Goal: Task Accomplishment & Management: Manage account settings

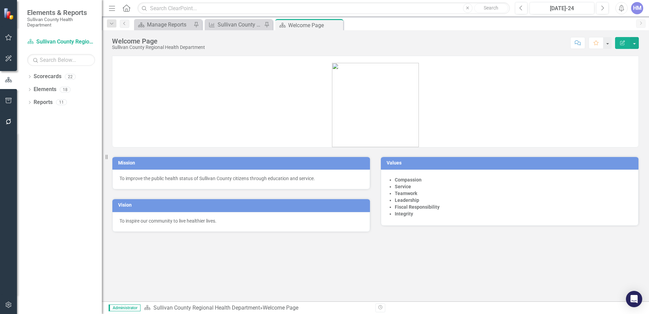
click at [9, 38] on icon "button" at bounding box center [8, 37] width 7 height 5
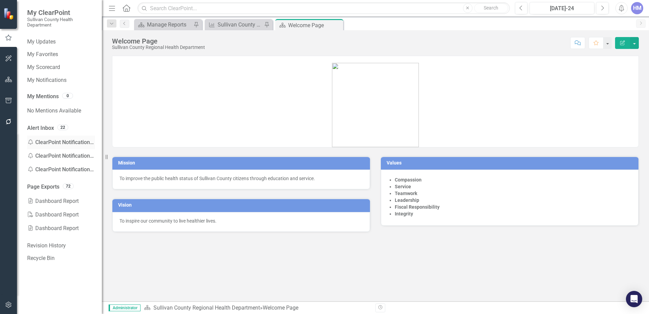
click at [38, 139] on div "Notification ClearPoint Notification - My Scorecard" at bounding box center [61, 143] width 68 height 14
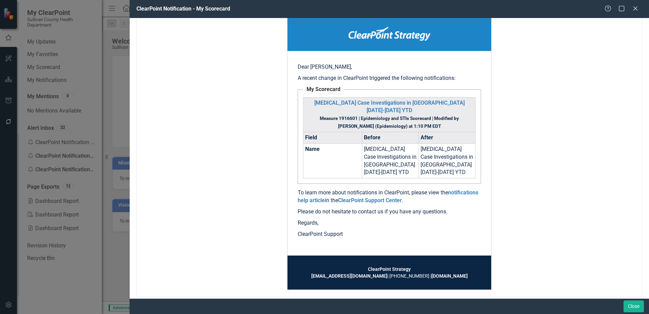
scroll to position [82, 0]
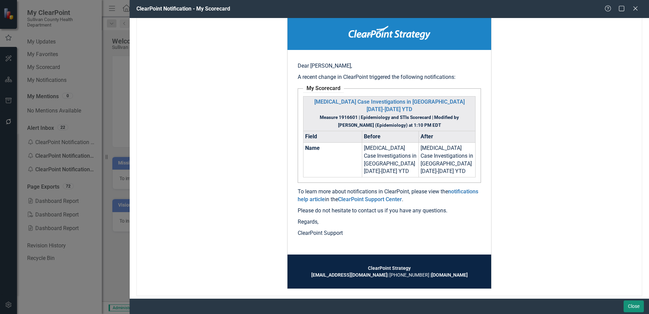
click at [625, 302] on button "Close" at bounding box center [634, 306] width 20 height 12
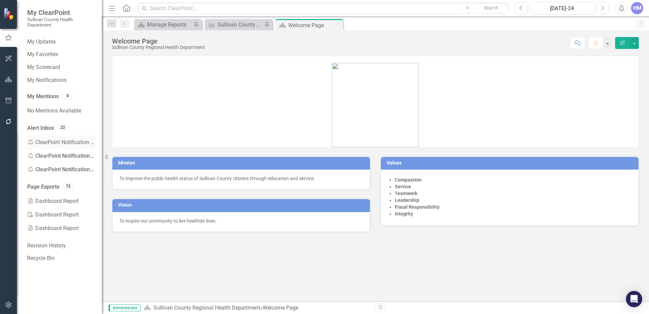
click at [28, 141] on icon "Notification" at bounding box center [30, 141] width 7 height 5
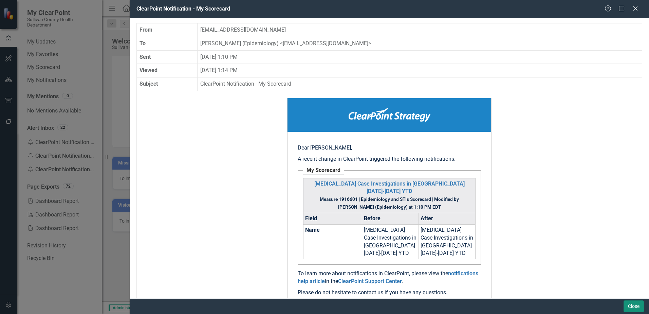
click at [633, 309] on button "Close" at bounding box center [634, 306] width 20 height 12
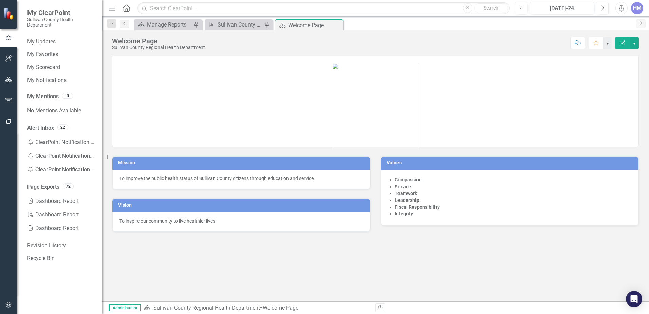
click at [54, 128] on div "22" at bounding box center [61, 128] width 14 height 8
drag, startPoint x: 54, startPoint y: 128, endPoint x: 45, endPoint y: 128, distance: 9.5
click at [45, 128] on link "Alert Inbox" at bounding box center [40, 128] width 27 height 8
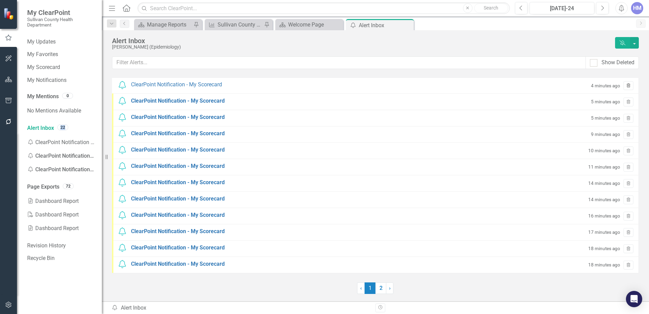
click at [628, 85] on icon "button" at bounding box center [629, 85] width 4 height 4
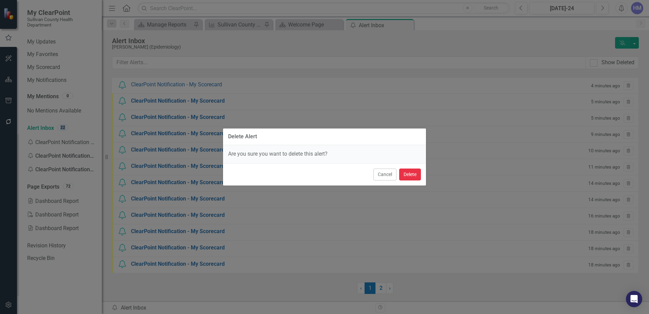
click at [402, 175] on button "Delete" at bounding box center [410, 174] width 22 height 12
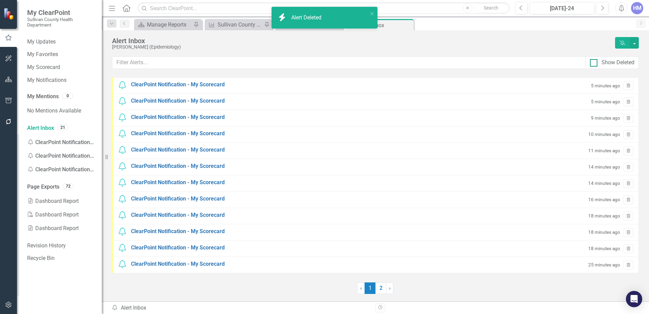
click at [591, 63] on input "Show Deleted" at bounding box center [592, 61] width 4 height 4
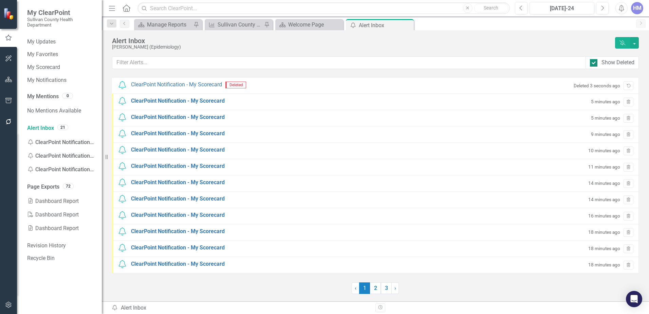
click at [591, 63] on input "Show Deleted" at bounding box center [592, 61] width 4 height 4
checkbox input "false"
click at [630, 87] on icon "Trash" at bounding box center [628, 86] width 5 height 4
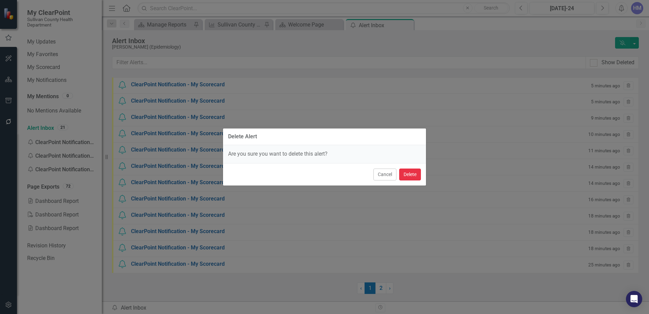
click at [414, 179] on button "Delete" at bounding box center [410, 174] width 22 height 12
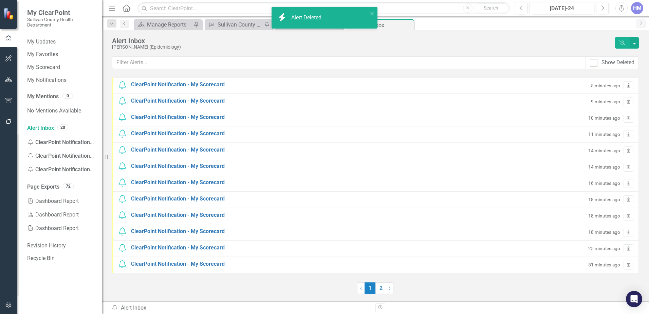
click at [628, 89] on button "Trash" at bounding box center [629, 85] width 10 height 9
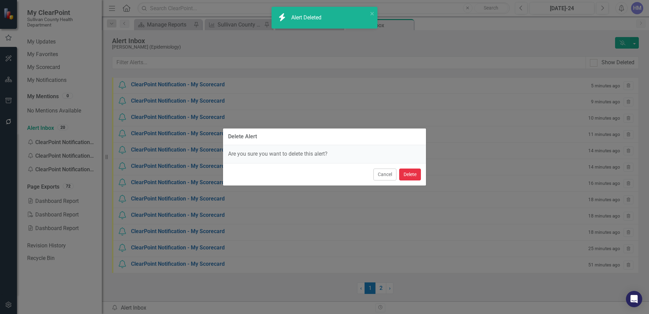
click at [405, 176] on button "Delete" at bounding box center [410, 174] width 22 height 12
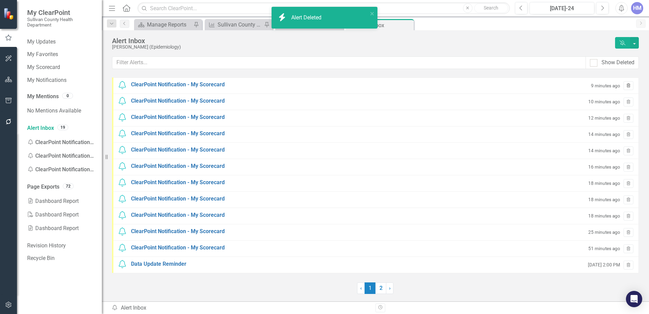
click at [630, 85] on icon "Trash" at bounding box center [628, 86] width 5 height 4
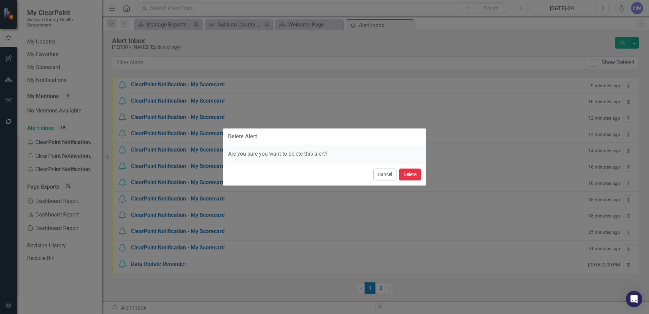
click at [415, 175] on button "Delete" at bounding box center [410, 174] width 22 height 12
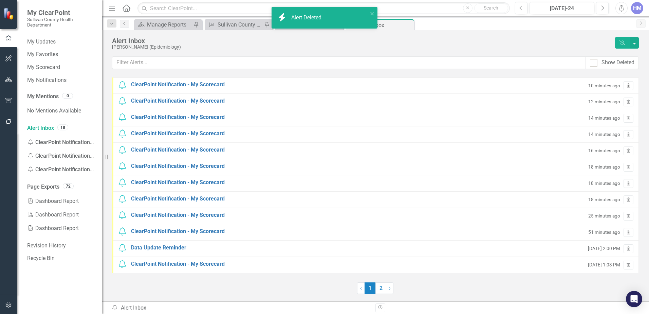
click at [630, 86] on icon "Trash" at bounding box center [628, 86] width 5 height 4
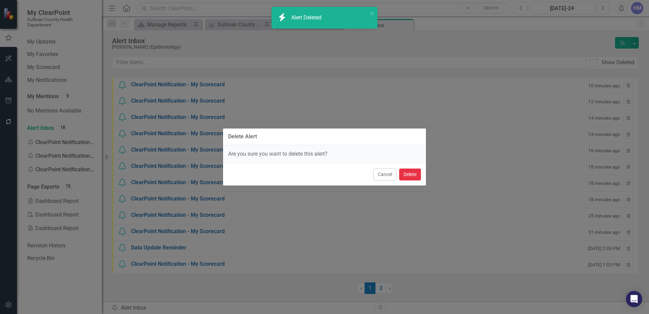
click at [421, 176] on button "Delete" at bounding box center [410, 174] width 22 height 12
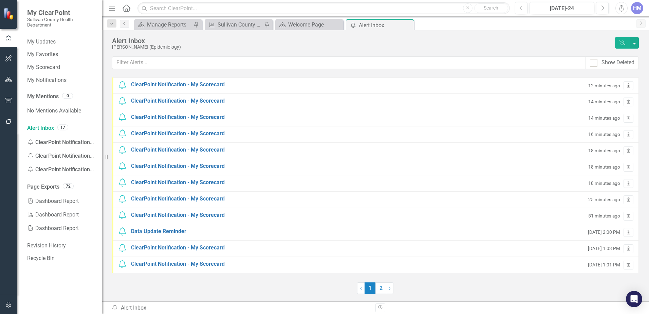
click at [630, 83] on button "Trash" at bounding box center [629, 85] width 10 height 9
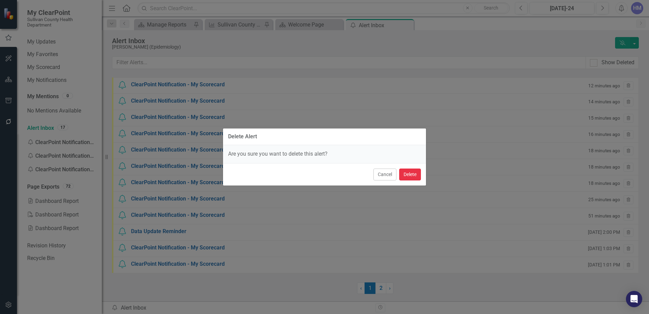
click at [408, 175] on button "Delete" at bounding box center [410, 174] width 22 height 12
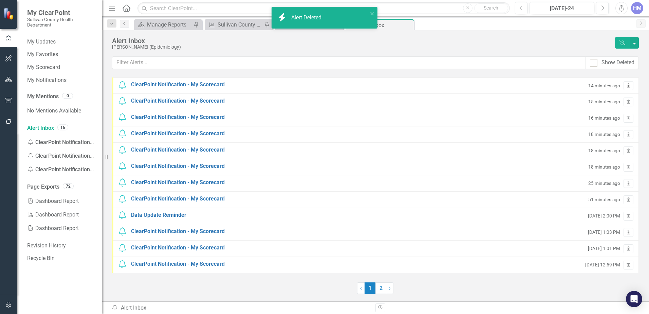
click at [630, 88] on icon "Trash" at bounding box center [628, 86] width 5 height 4
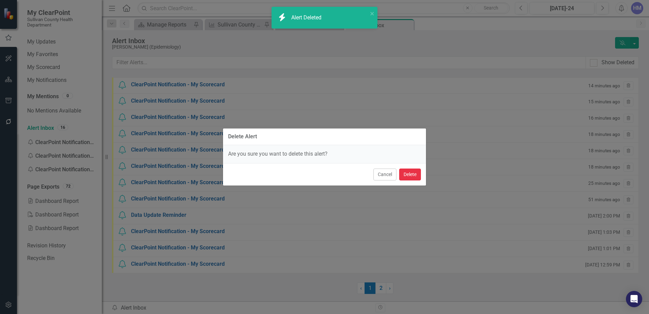
click at [412, 176] on button "Delete" at bounding box center [410, 174] width 22 height 12
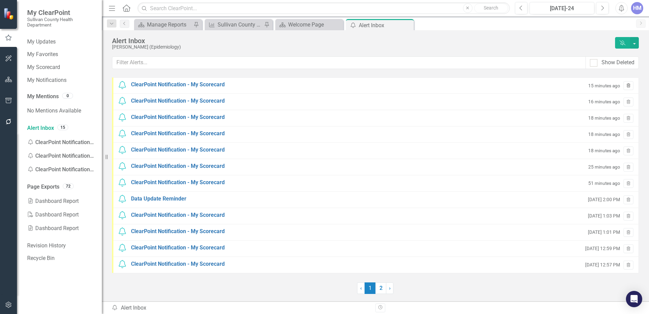
click at [633, 87] on button "Trash" at bounding box center [629, 85] width 10 height 9
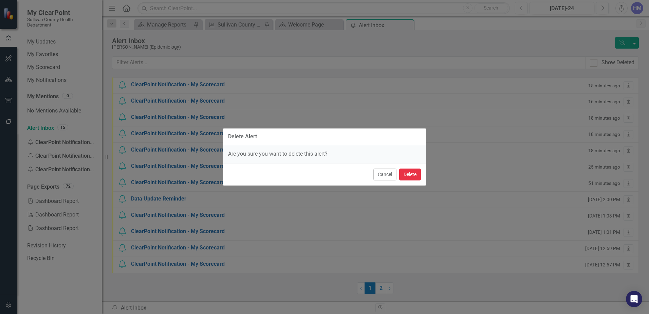
click at [408, 172] on button "Delete" at bounding box center [410, 174] width 22 height 12
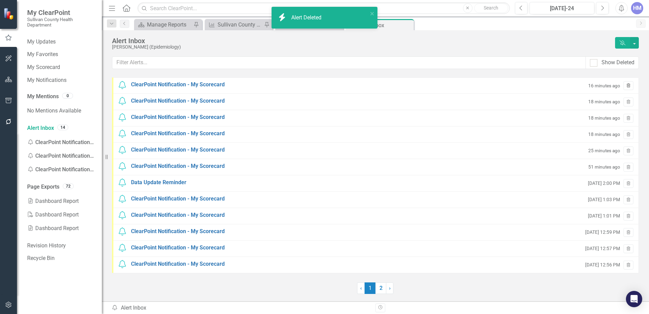
click at [631, 85] on icon "Trash" at bounding box center [628, 86] width 5 height 4
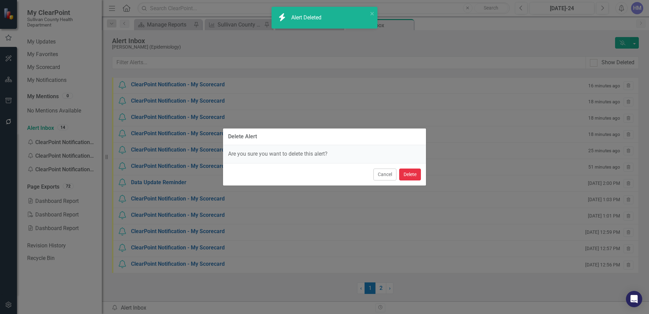
click at [417, 175] on button "Delete" at bounding box center [410, 174] width 22 height 12
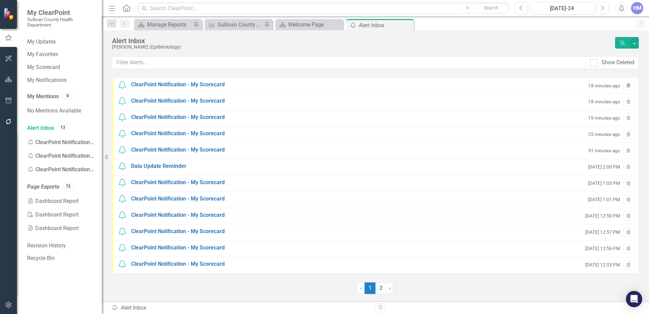
click at [627, 86] on icon "Trash" at bounding box center [628, 86] width 5 height 4
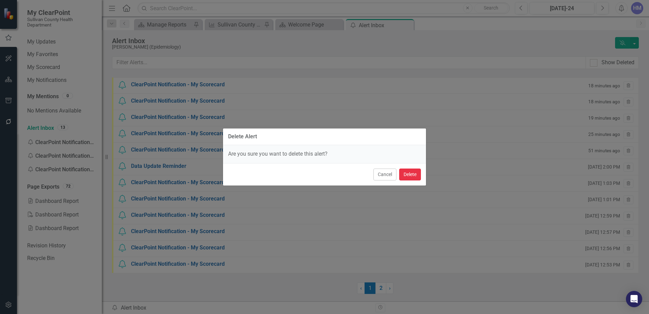
click at [409, 176] on button "Delete" at bounding box center [410, 174] width 22 height 12
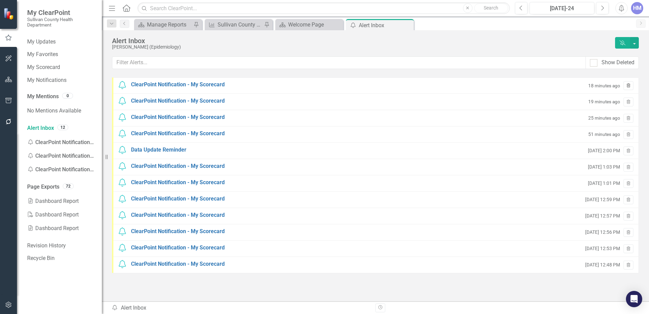
click at [630, 86] on icon "Trash" at bounding box center [628, 86] width 5 height 4
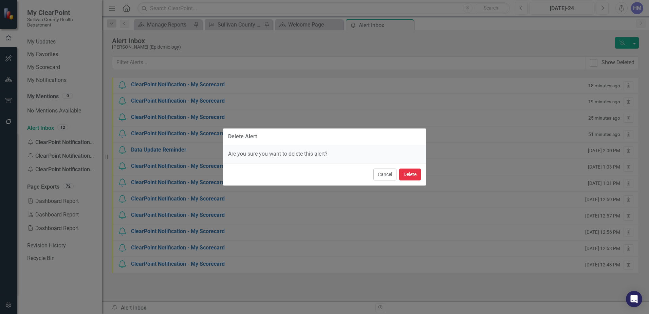
click at [402, 175] on button "Delete" at bounding box center [410, 174] width 22 height 12
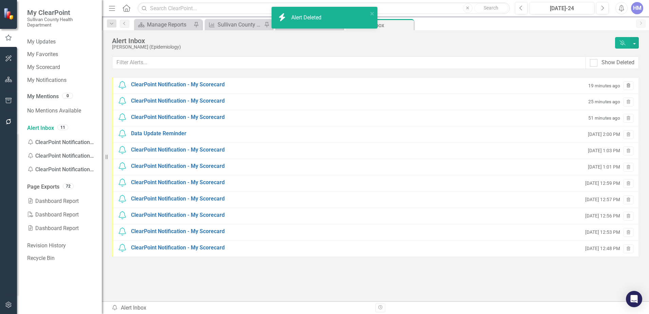
click at [631, 86] on icon "Trash" at bounding box center [628, 86] width 5 height 4
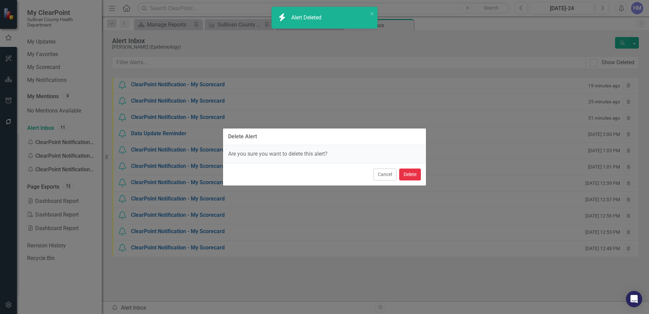
click at [411, 173] on button "Delete" at bounding box center [410, 174] width 22 height 12
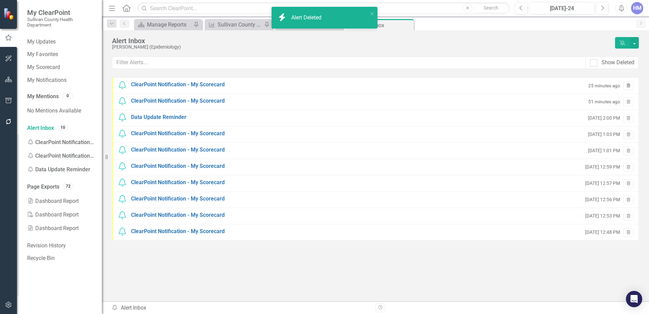
click at [629, 87] on icon "Trash" at bounding box center [628, 86] width 5 height 4
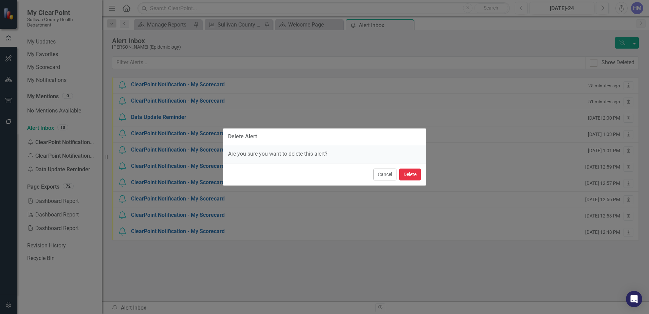
click at [407, 175] on button "Delete" at bounding box center [410, 174] width 22 height 12
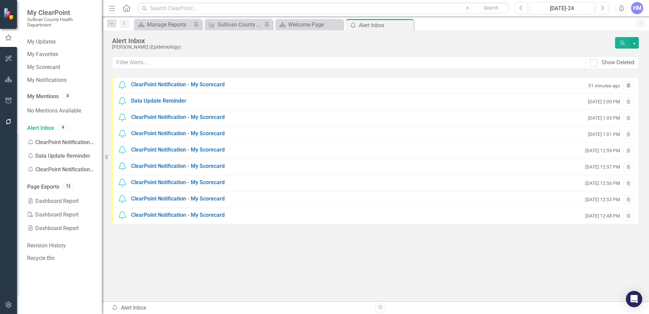
click at [628, 84] on icon "button" at bounding box center [629, 85] width 4 height 4
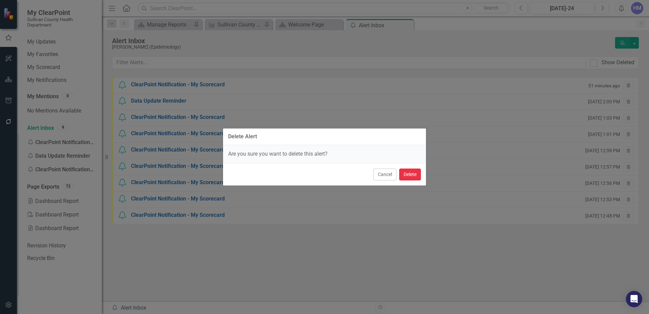
drag, startPoint x: 405, startPoint y: 179, endPoint x: 409, endPoint y: 175, distance: 5.3
click at [405, 178] on button "Delete" at bounding box center [410, 174] width 22 height 12
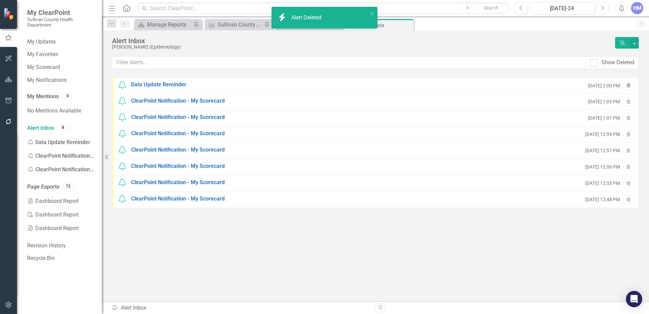
click at [625, 83] on button "Trash" at bounding box center [629, 85] width 10 height 9
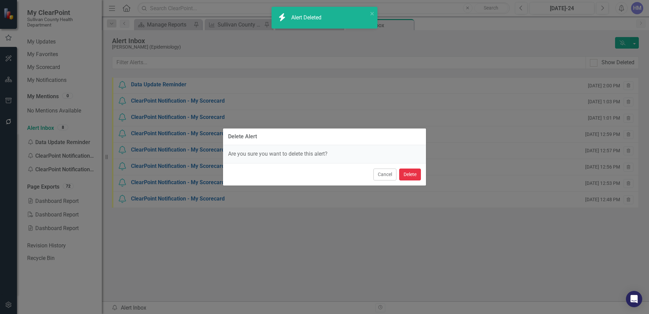
click at [415, 172] on button "Delete" at bounding box center [410, 174] width 22 height 12
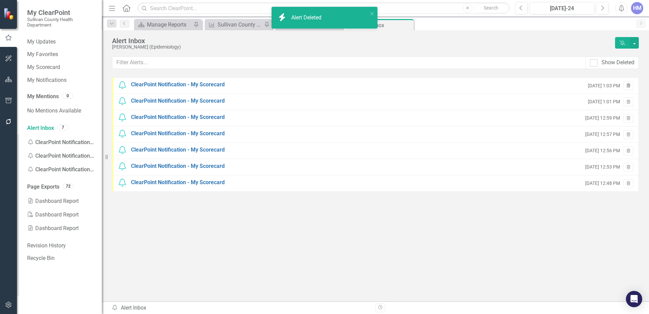
click at [626, 86] on icon "Trash" at bounding box center [628, 86] width 5 height 4
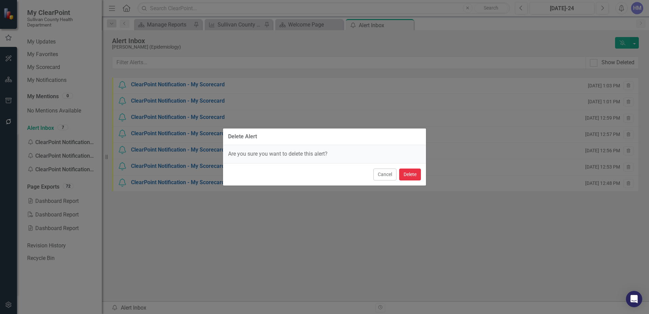
click at [411, 179] on button "Delete" at bounding box center [410, 174] width 22 height 12
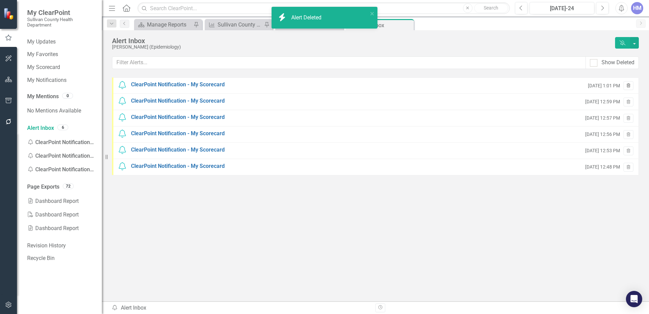
click at [629, 86] on icon "Trash" at bounding box center [628, 86] width 5 height 4
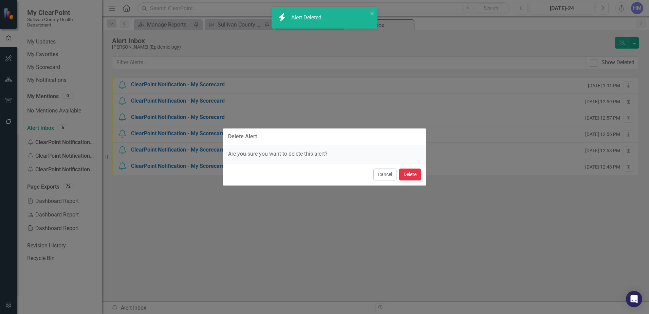
drag, startPoint x: 411, startPoint y: 174, endPoint x: 447, endPoint y: 164, distance: 36.6
click at [412, 174] on button "Delete" at bounding box center [410, 174] width 22 height 12
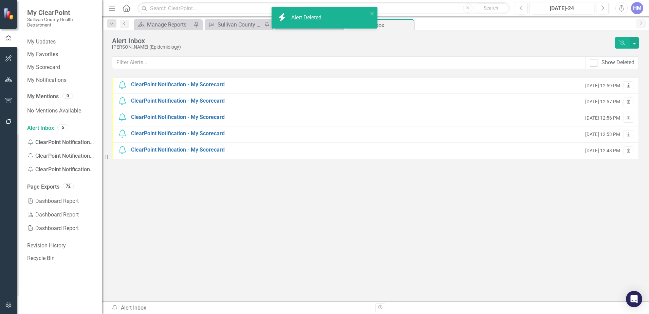
click at [629, 87] on icon "Trash" at bounding box center [628, 86] width 5 height 4
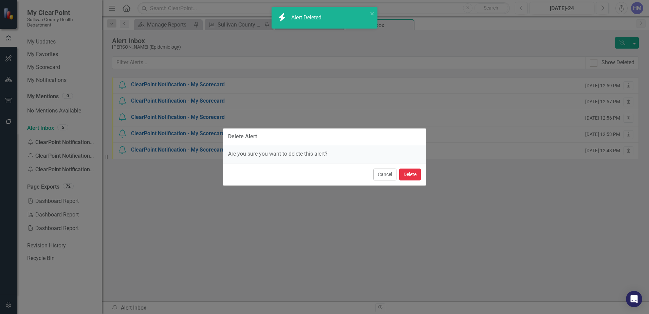
click at [418, 170] on button "Delete" at bounding box center [410, 174] width 22 height 12
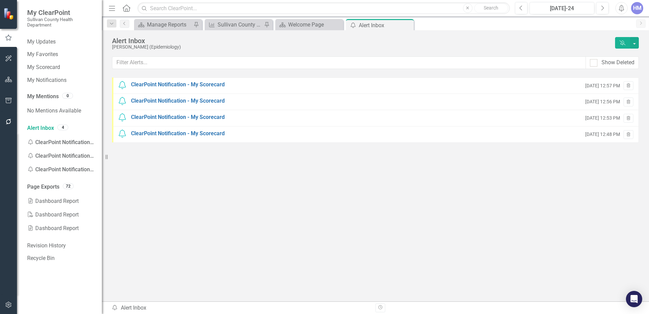
click at [630, 86] on icon "Trash" at bounding box center [628, 86] width 5 height 4
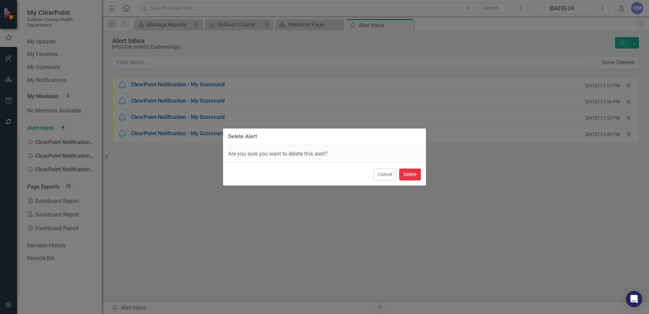
click at [410, 170] on button "Delete" at bounding box center [410, 174] width 22 height 12
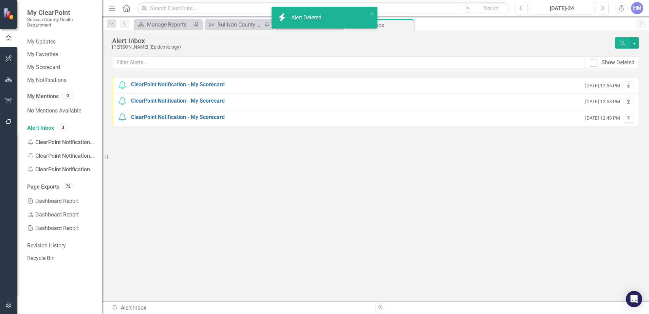
click at [630, 84] on icon "Trash" at bounding box center [628, 86] width 5 height 4
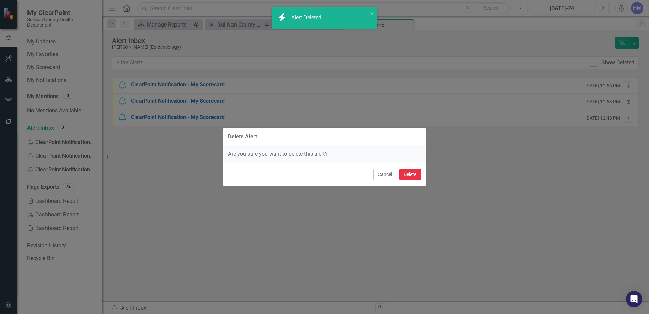
click at [408, 173] on button "Delete" at bounding box center [410, 174] width 22 height 12
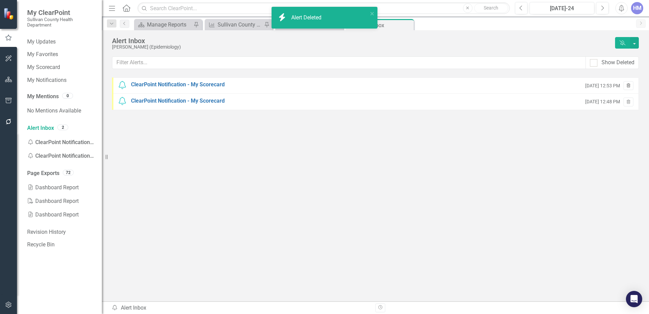
click at [630, 86] on icon "Trash" at bounding box center [628, 86] width 5 height 4
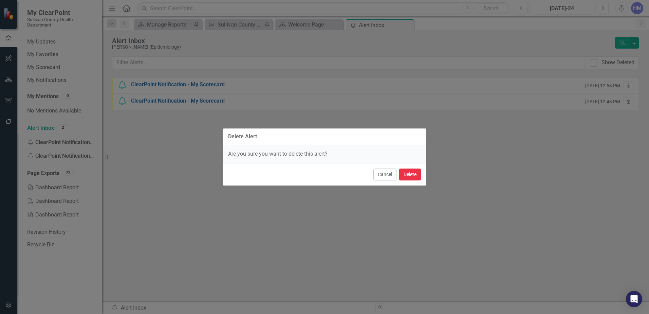
click at [403, 175] on button "Delete" at bounding box center [410, 174] width 22 height 12
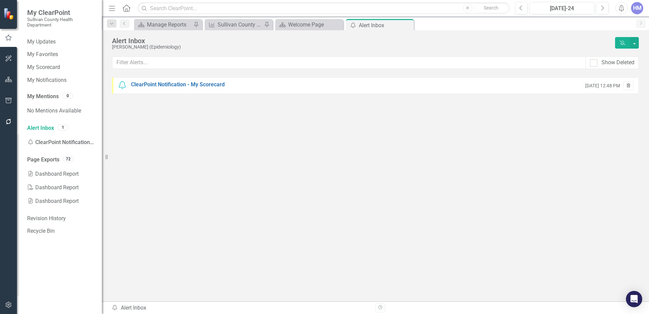
click at [629, 85] on icon "button" at bounding box center [629, 85] width 4 height 4
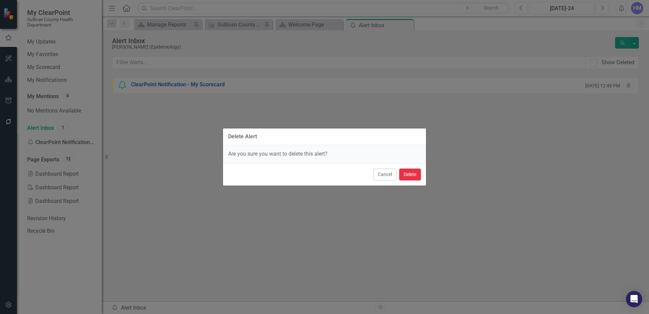
click at [407, 176] on button "Delete" at bounding box center [410, 174] width 22 height 12
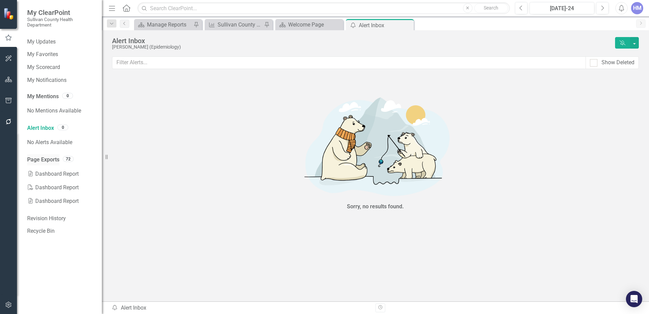
click at [45, 155] on div "Page Exports" at bounding box center [43, 159] width 32 height 11
click at [45, 162] on link "Page Exports" at bounding box center [43, 160] width 32 height 8
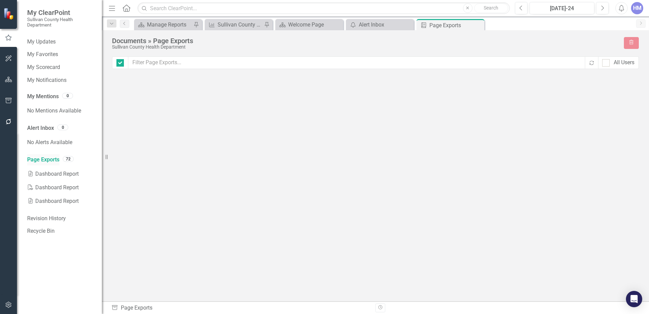
checkbox input "false"
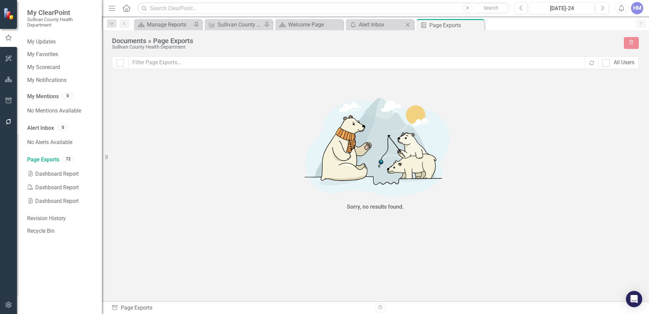
drag, startPoint x: 384, startPoint y: 31, endPoint x: 378, endPoint y: 30, distance: 6.3
click at [384, 30] on div "Documents » Page Exports Sullivan County Health Department Trash Recalculate Al…" at bounding box center [376, 165] width 548 height 271
click at [39, 96] on link "My Mentions" at bounding box center [43, 97] width 32 height 8
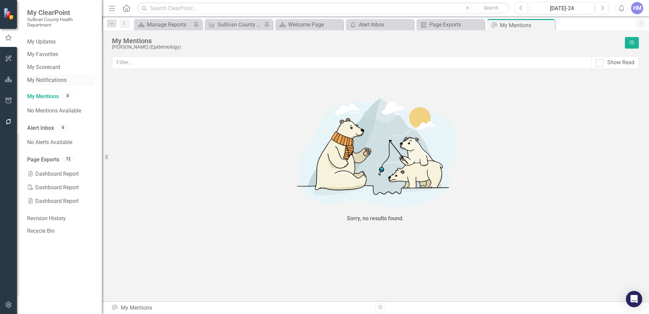
click at [46, 77] on link "My Notifications" at bounding box center [61, 80] width 68 height 8
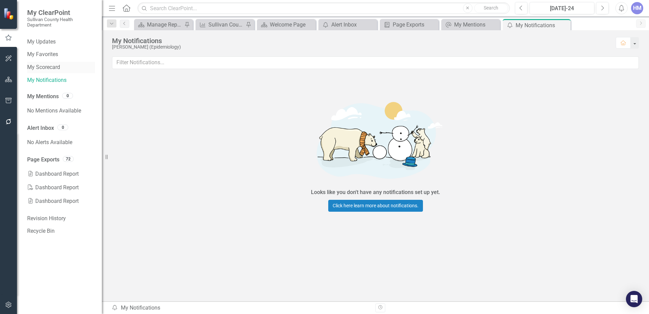
click at [47, 71] on link "My Scorecard" at bounding box center [61, 68] width 68 height 8
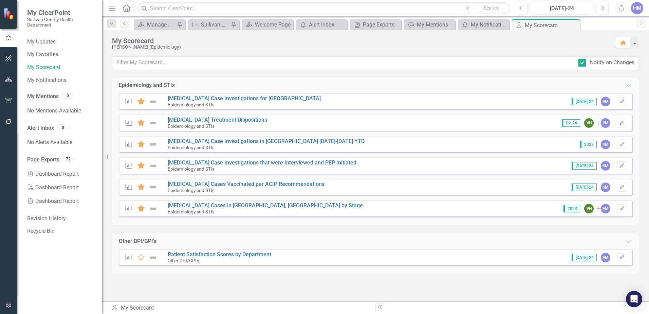
drag, startPoint x: 126, startPoint y: 209, endPoint x: 126, endPoint y: 158, distance: 50.6
click at [126, 158] on div "Measure Favorite [MEDICAL_DATA] Case Investigations for Sullivan County Epidemi…" at bounding box center [376, 159] width 514 height 132
drag, startPoint x: 349, startPoint y: 213, endPoint x: 356, endPoint y: 167, distance: 46.7
click at [356, 167] on div "Measure Favorite [MEDICAL_DATA] Case Investigations for Sullivan County Epidemi…" at bounding box center [376, 159] width 514 height 132
click at [624, 208] on icon "Edit" at bounding box center [622, 209] width 5 height 4
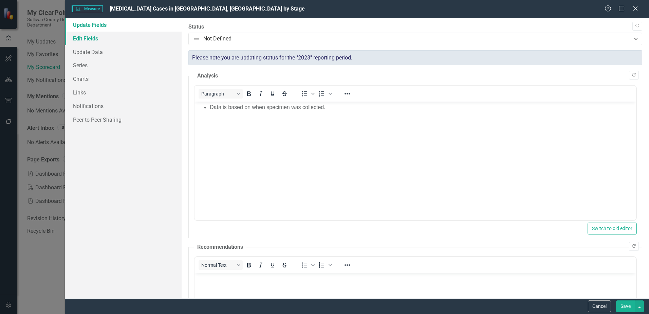
click at [94, 37] on link "Edit Fields" at bounding box center [123, 39] width 117 height 14
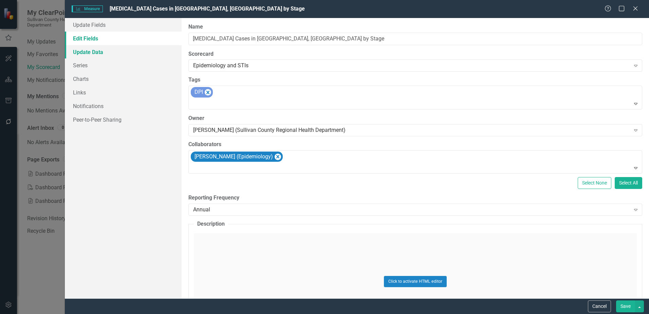
click at [91, 49] on link "Update Data" at bounding box center [123, 52] width 117 height 14
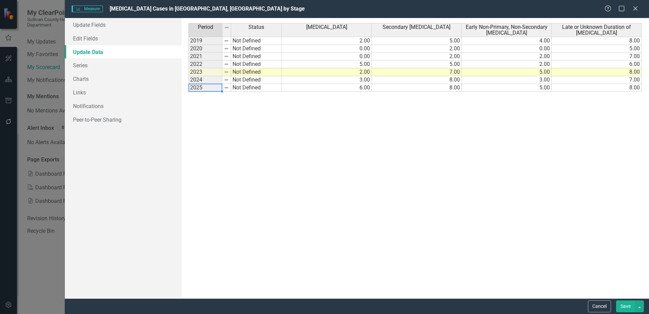
click at [216, 87] on td "2025" at bounding box center [206, 88] width 34 height 8
click at [215, 88] on td "2025" at bounding box center [206, 88] width 34 height 8
click at [619, 304] on button "Save" at bounding box center [626, 306] width 19 height 12
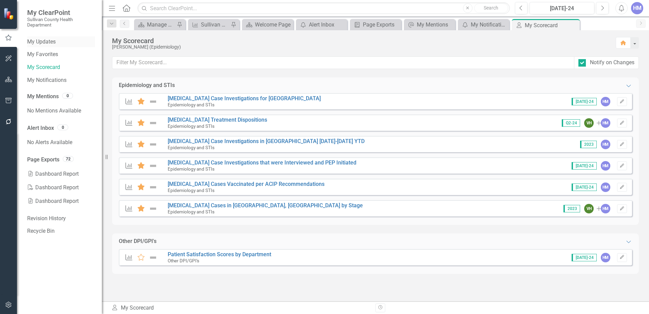
click at [34, 44] on link "My Updates" at bounding box center [61, 42] width 68 height 8
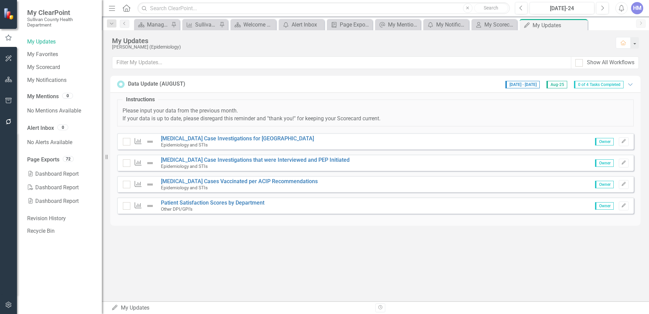
click at [124, 7] on icon "Home" at bounding box center [126, 7] width 9 height 7
